Goal: Task Accomplishment & Management: Manage account settings

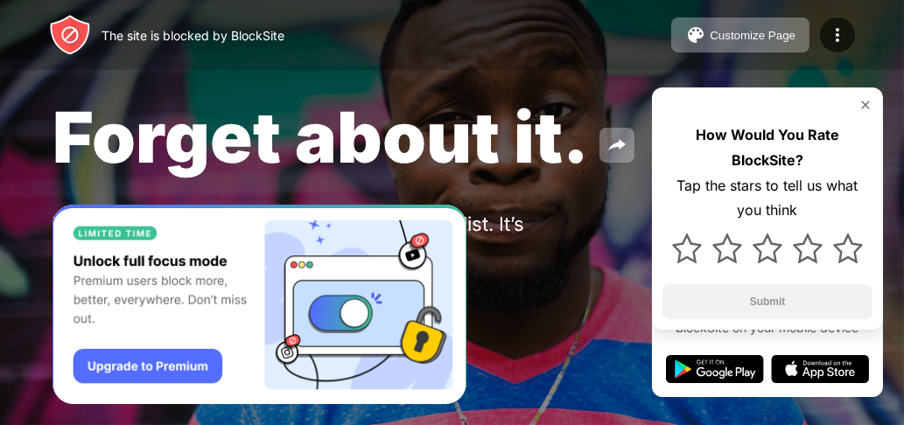
click at [423, 46] on div "The site is blocked by BlockSite Customize Page Edit Block List Redirect Custom…" at bounding box center [452, 35] width 904 height 70
click at [573, 204] on div "Forget about it. You put [DOMAIN_NAME] in your Block Sites list. It’s probably …" at bounding box center [452, 202] width 904 height 405
click at [866, 102] on img at bounding box center [866, 105] width 14 height 14
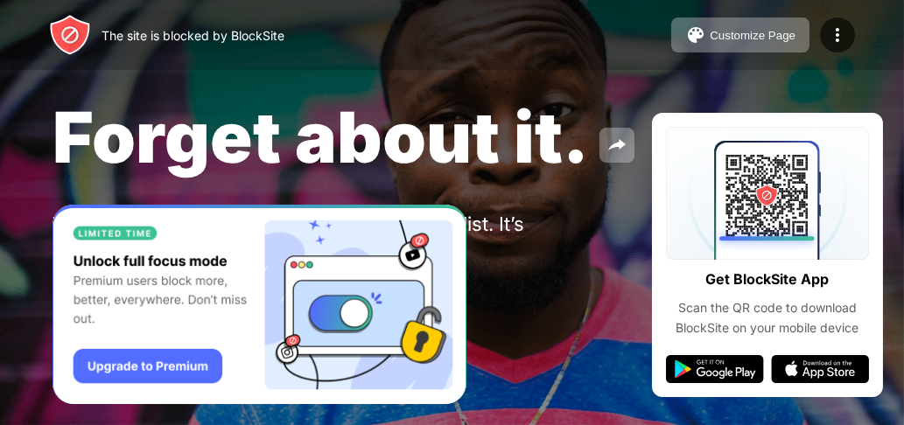
click at [866, 102] on div "Forget about it. You put [DOMAIN_NAME] in your Block Sites list. It’s probably …" at bounding box center [452, 202] width 904 height 405
click at [549, 113] on span "Forget about it." at bounding box center [321, 137] width 537 height 85
click at [838, 35] on img at bounding box center [837, 35] width 21 height 21
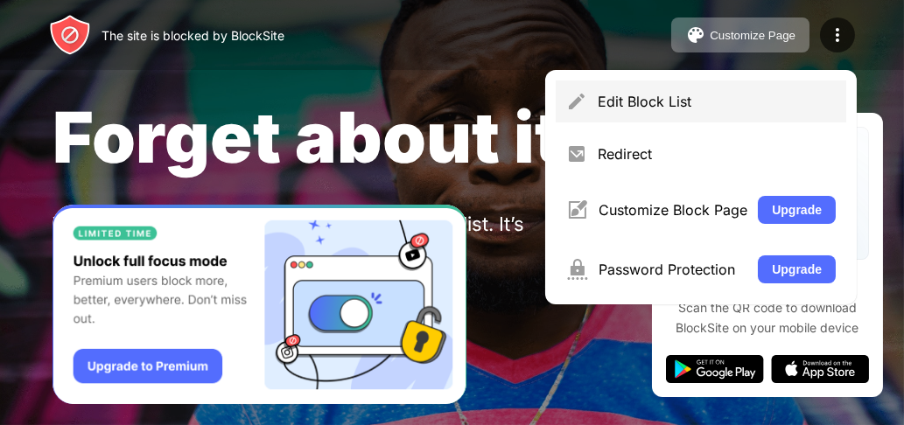
click at [620, 100] on div "Edit Block List" at bounding box center [717, 102] width 238 height 18
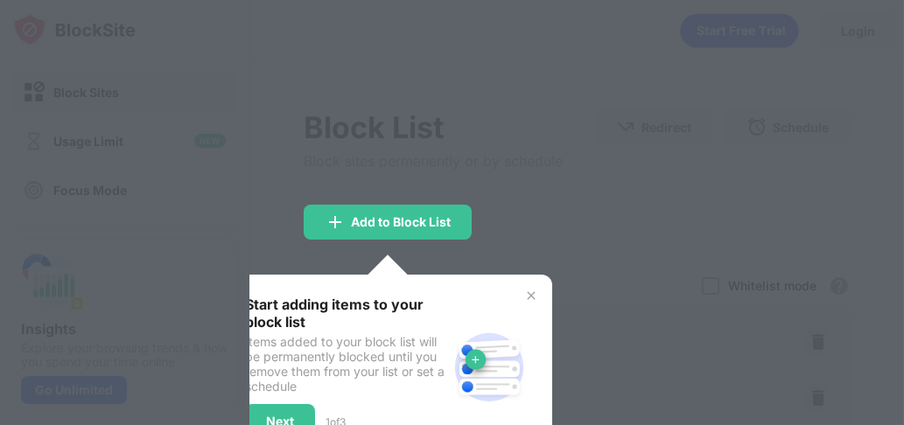
click at [536, 292] on img at bounding box center [531, 296] width 14 height 14
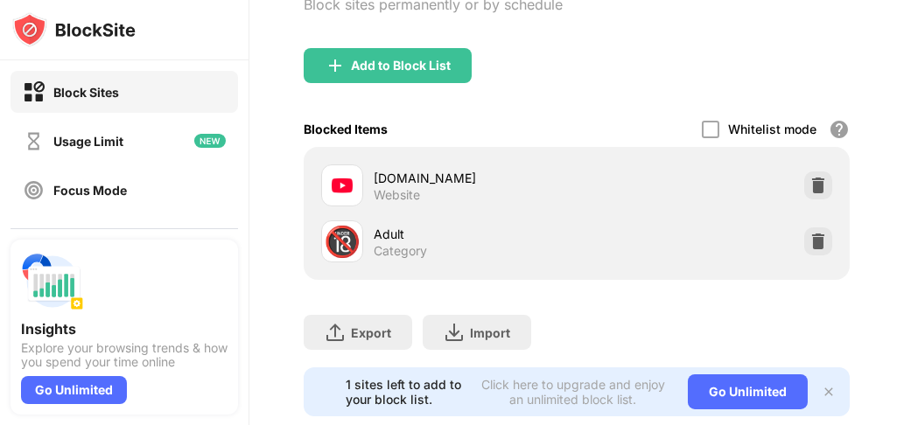
scroll to position [164, 0]
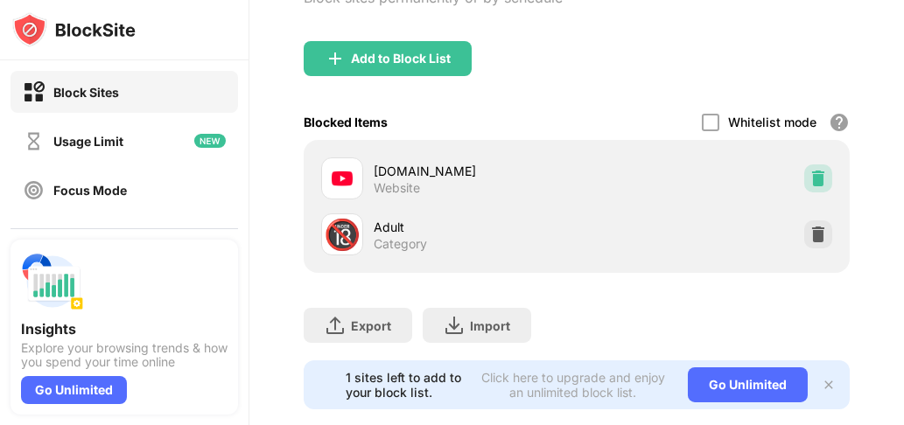
click at [810, 186] on img at bounding box center [819, 179] width 18 height 18
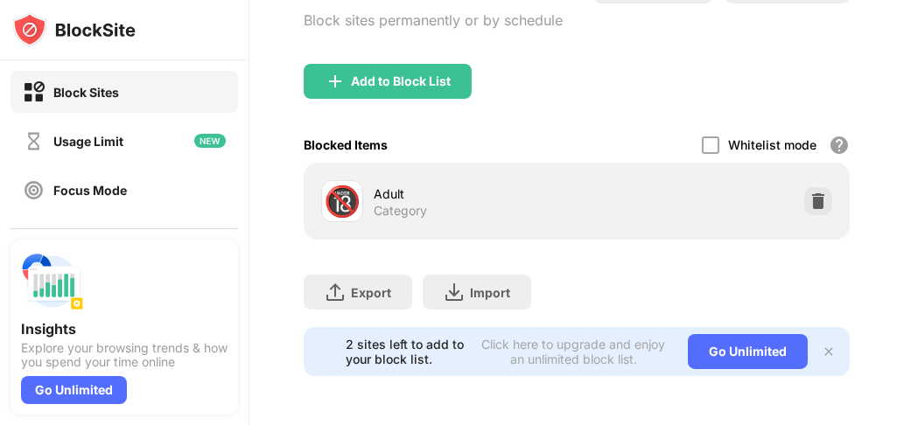
click at [822, 345] on img at bounding box center [829, 352] width 14 height 14
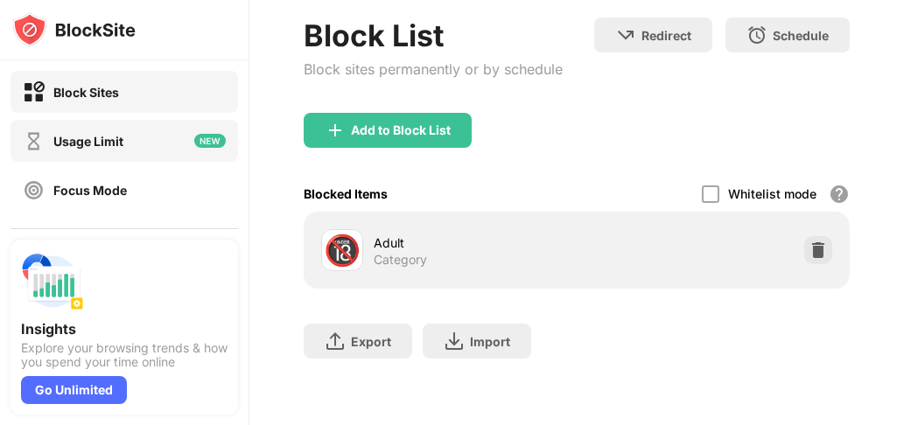
click at [81, 137] on div "Usage Limit" at bounding box center [88, 141] width 70 height 15
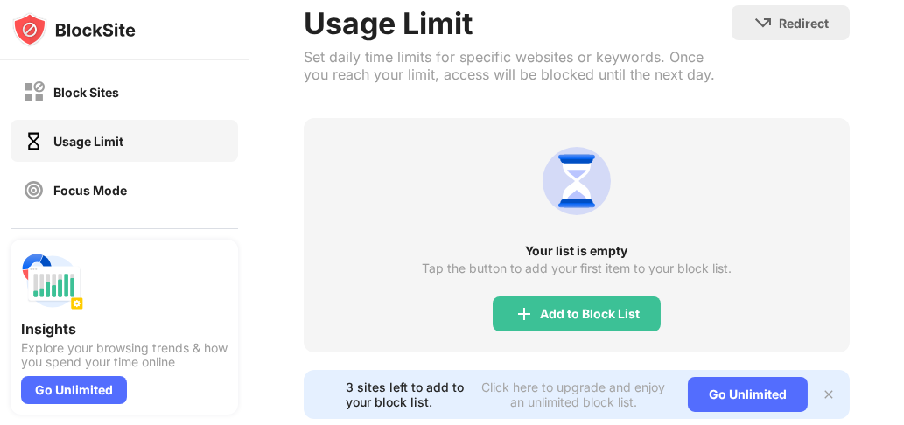
scroll to position [158, 0]
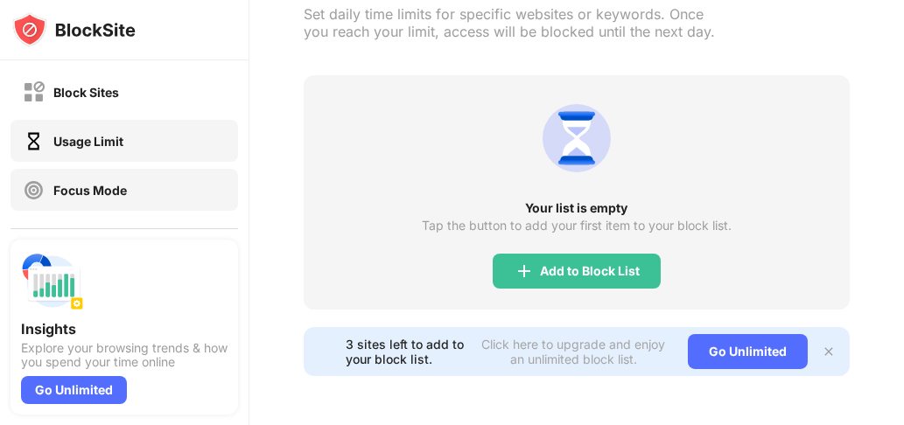
click at [73, 183] on div "Focus Mode" at bounding box center [90, 190] width 74 height 15
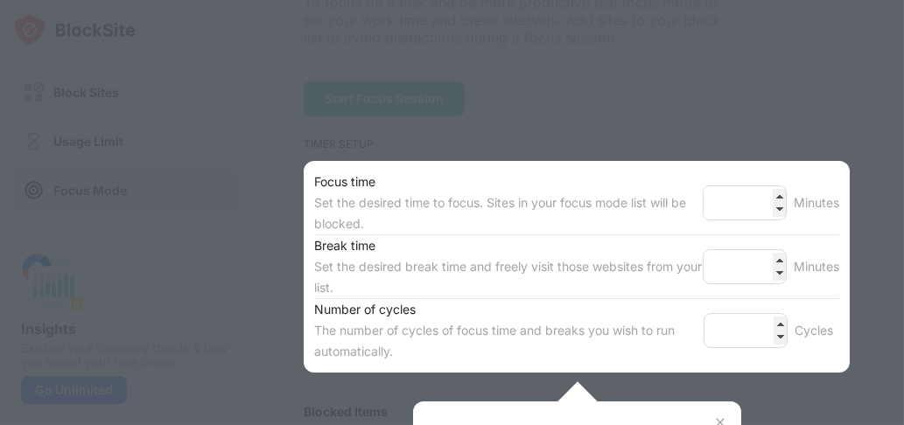
click at [529, 105] on div at bounding box center [452, 212] width 904 height 425
drag, startPoint x: 529, startPoint y: 105, endPoint x: 722, endPoint y: 149, distance: 198.4
click at [722, 149] on div at bounding box center [452, 212] width 904 height 425
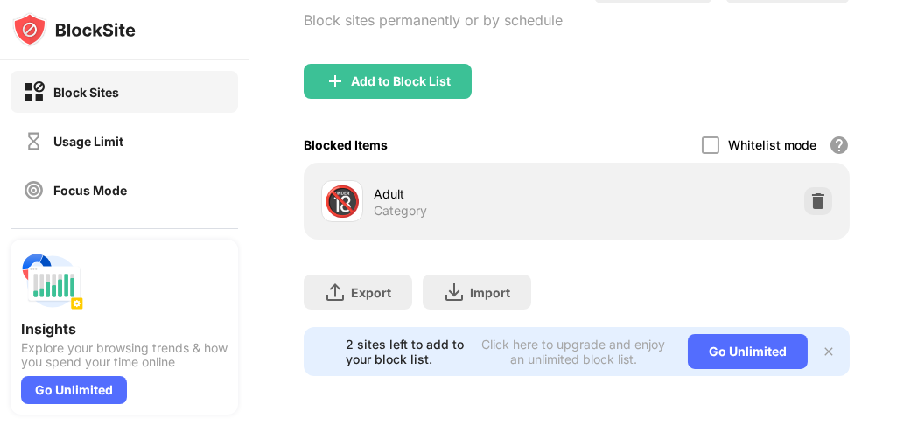
scroll to position [153, 0]
